Goal: Transaction & Acquisition: Purchase product/service

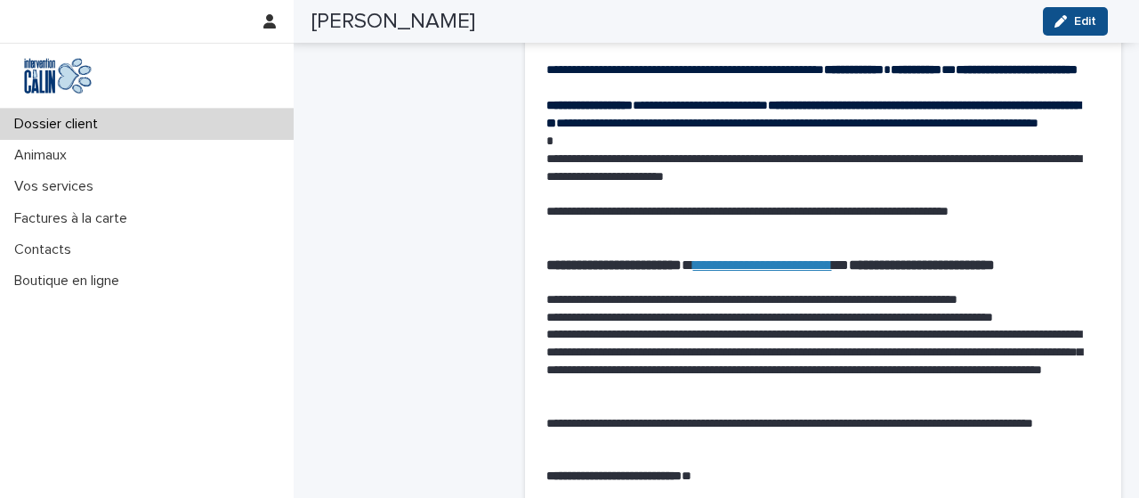
scroll to position [2175, 0]
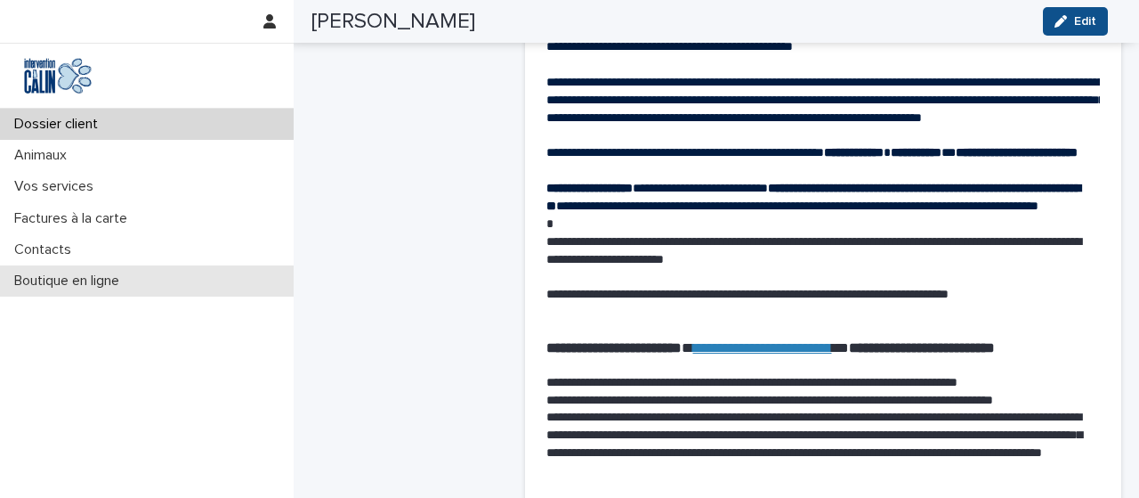
click at [93, 282] on p "Boutique en ligne" at bounding box center [70, 280] width 126 height 17
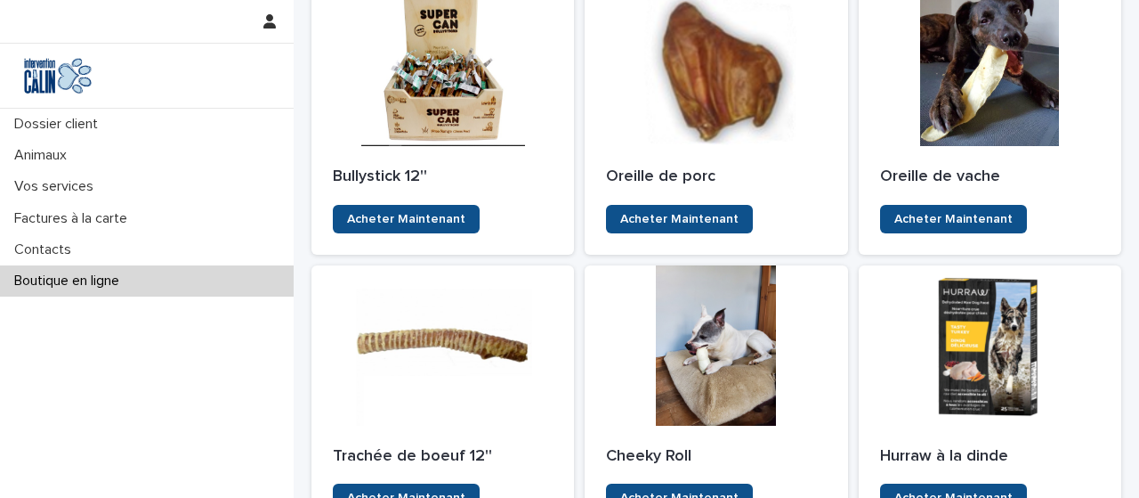
scroll to position [453, 0]
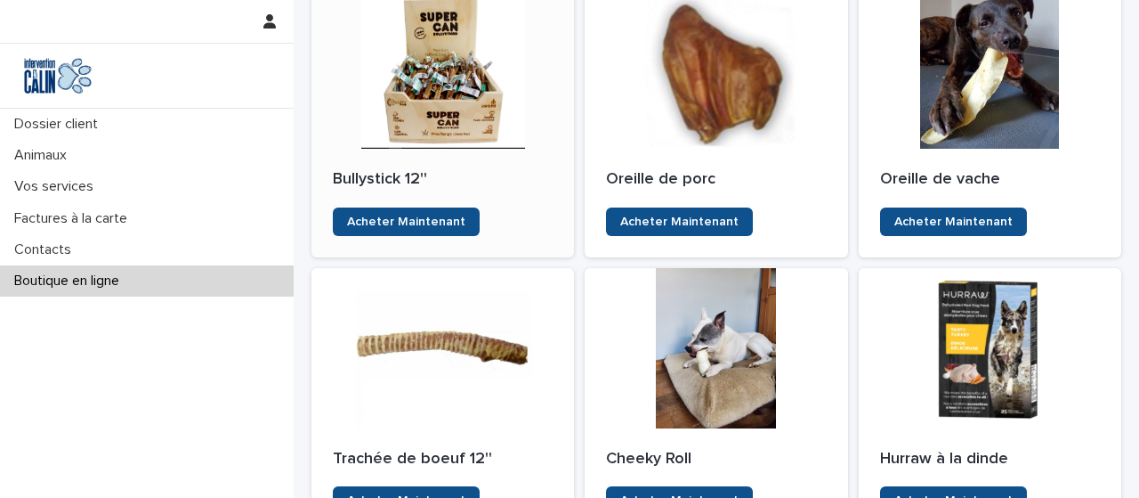
click at [458, 79] on div at bounding box center [443, 68] width 263 height 160
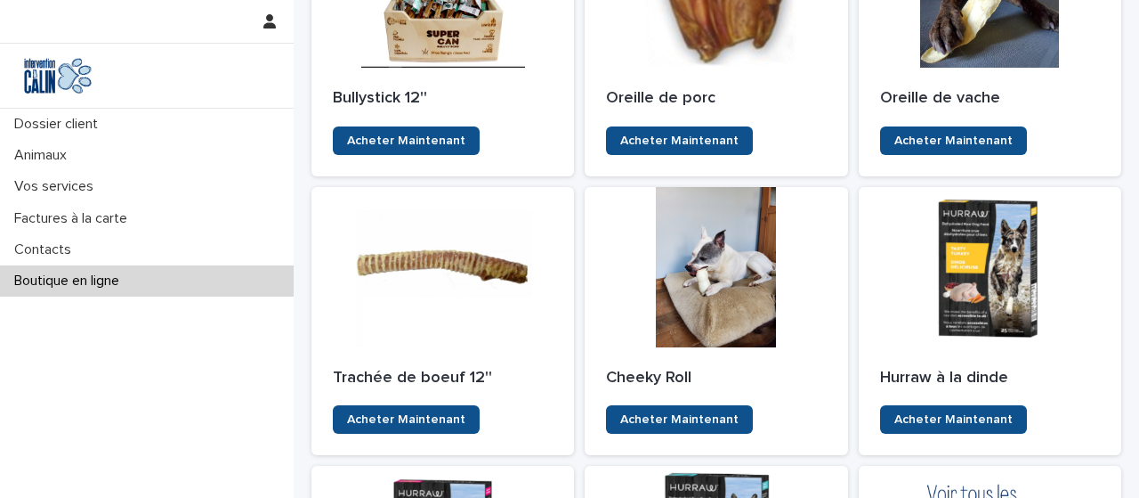
scroll to position [527, 0]
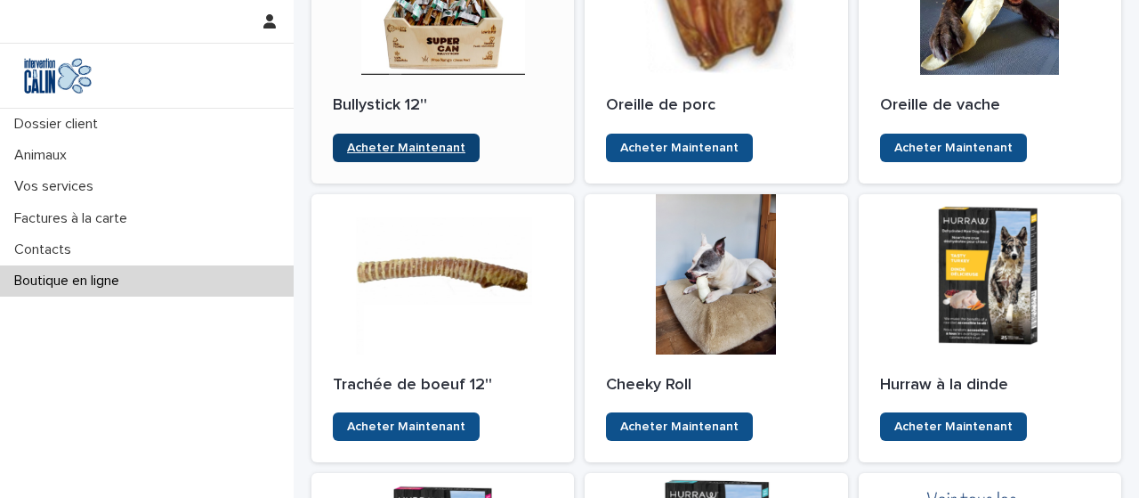
click at [453, 148] on span "Acheter Maintenant" at bounding box center [406, 148] width 118 height 12
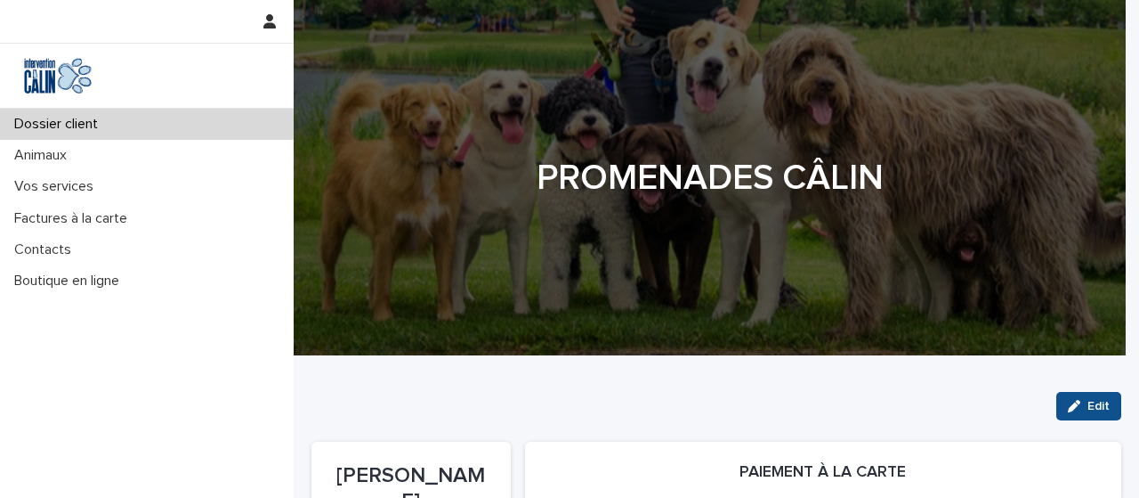
click at [95, 120] on p "Dossier client" at bounding box center [59, 124] width 105 height 17
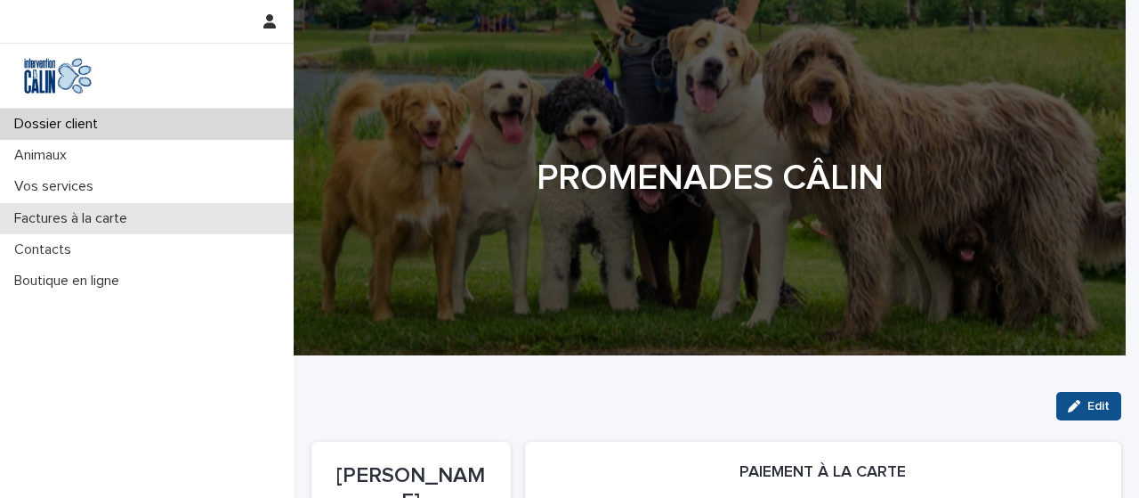
click at [115, 218] on p "Factures à la carte" at bounding box center [74, 218] width 134 height 17
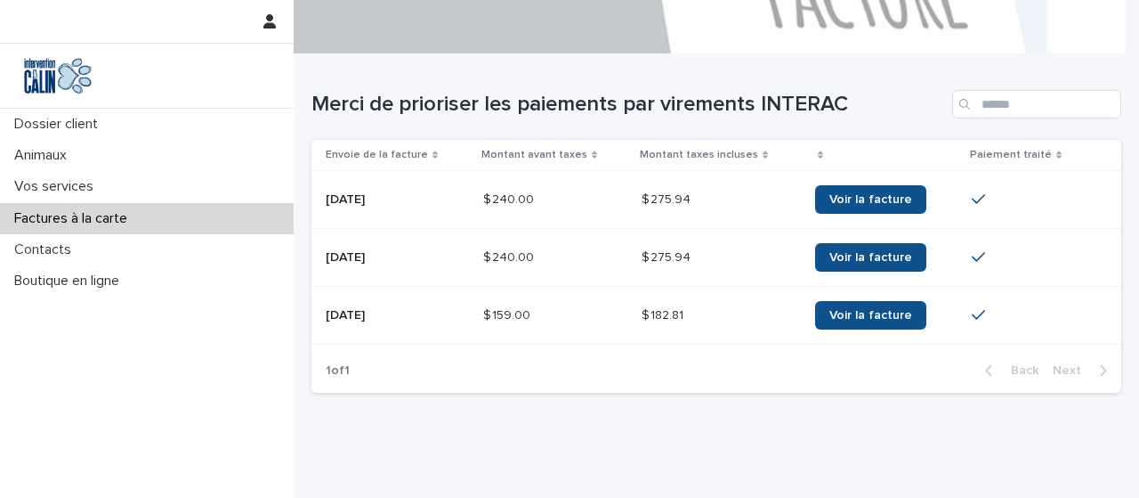
scroll to position [308, 0]
